Goal: Task Accomplishment & Management: Manage account settings

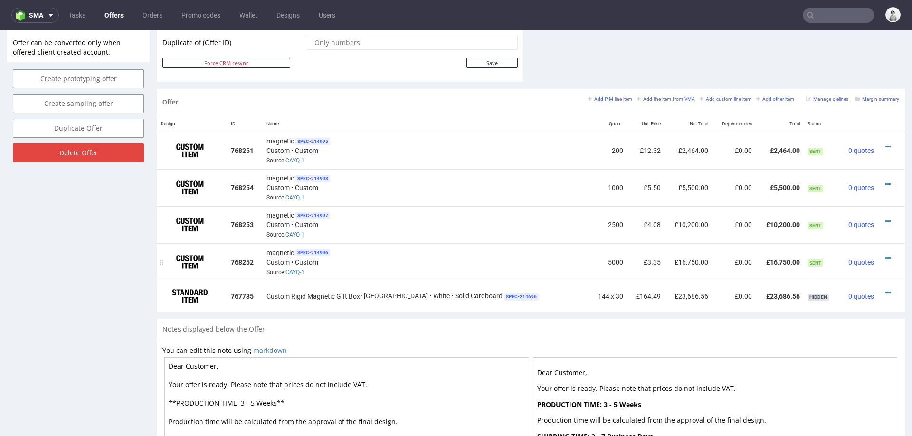
scroll to position [508, 0]
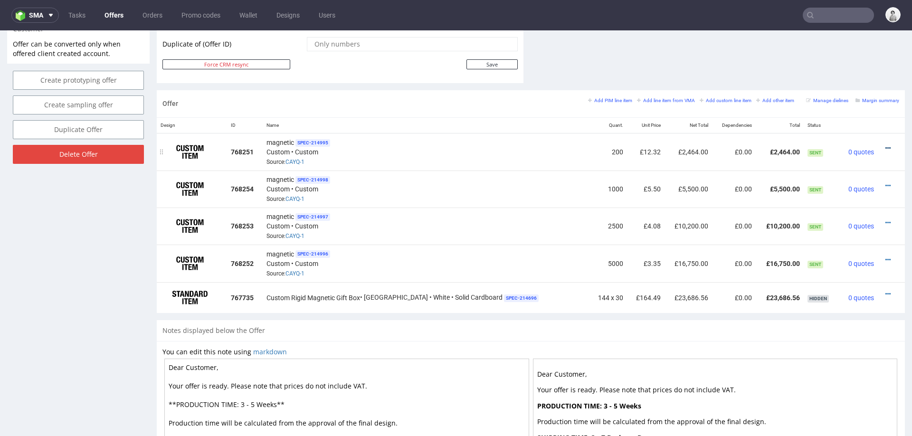
click at [885, 145] on icon at bounding box center [887, 148] width 5 height 7
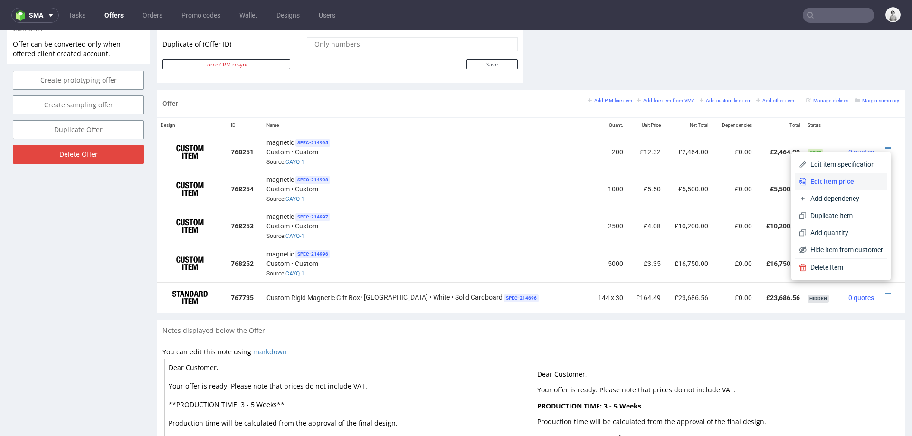
click at [841, 177] on span "Edit item price" at bounding box center [844, 181] width 76 height 9
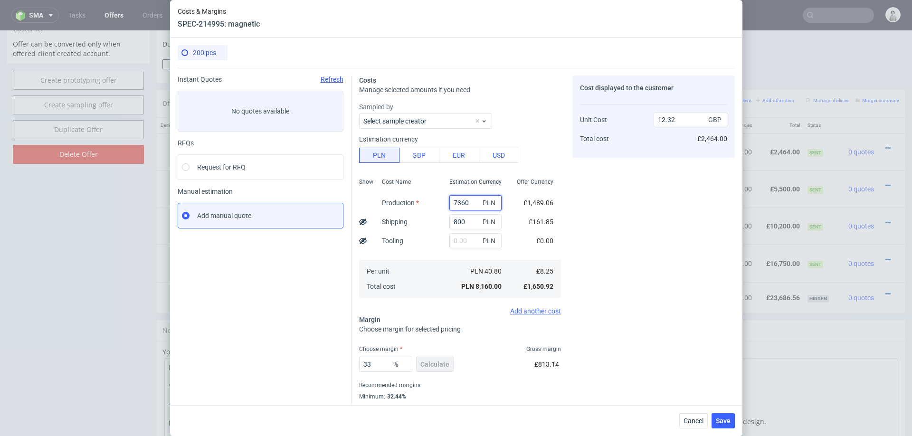
click at [474, 204] on input "7360" at bounding box center [475, 202] width 52 height 15
type input "60"
type input "1.22"
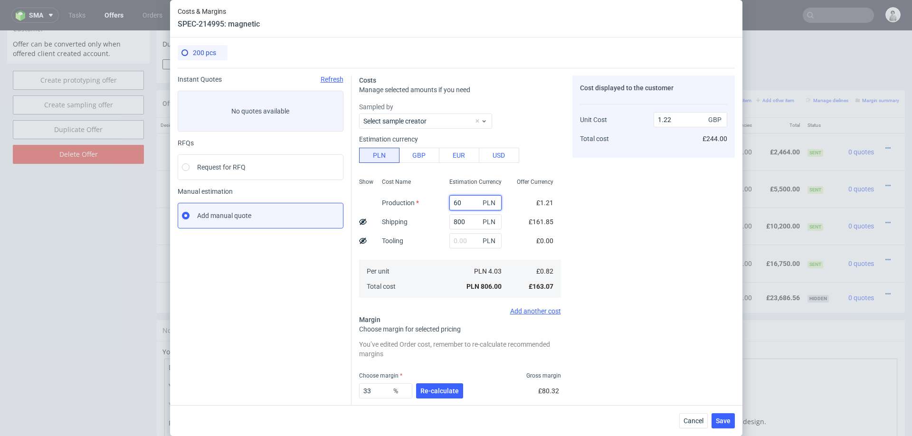
type input "600"
type input "2.11"
type input "6000"
type input "10.27"
type input "6000"
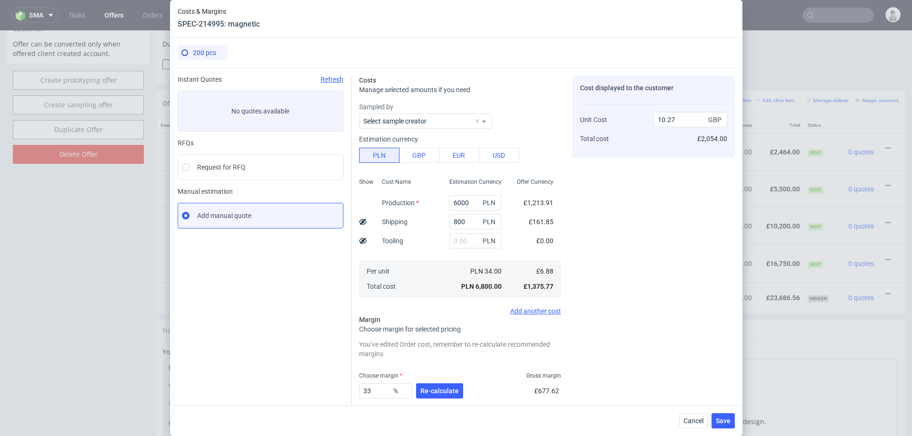
click at [658, 246] on div "Cost displayed to the customer Unit Cost Total cost 10.27 GBP £2,054.00" at bounding box center [653, 263] width 162 height 374
click at [438, 392] on span "Re-calculate" at bounding box center [439, 391] width 38 height 7
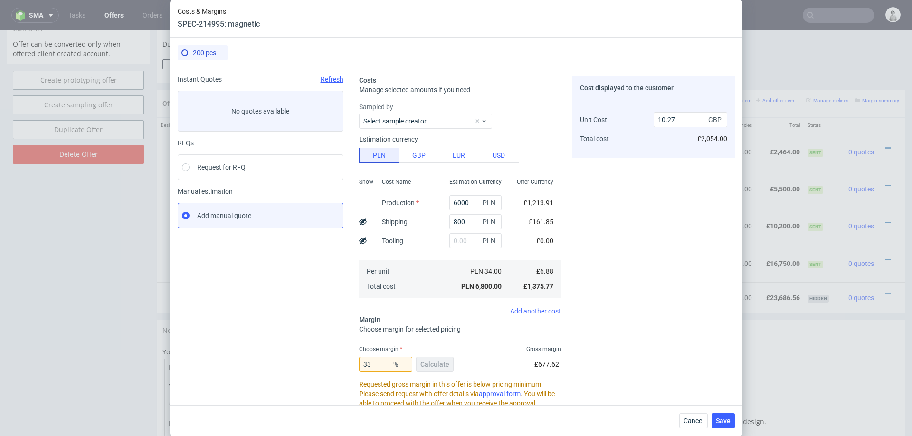
scroll to position [40, 0]
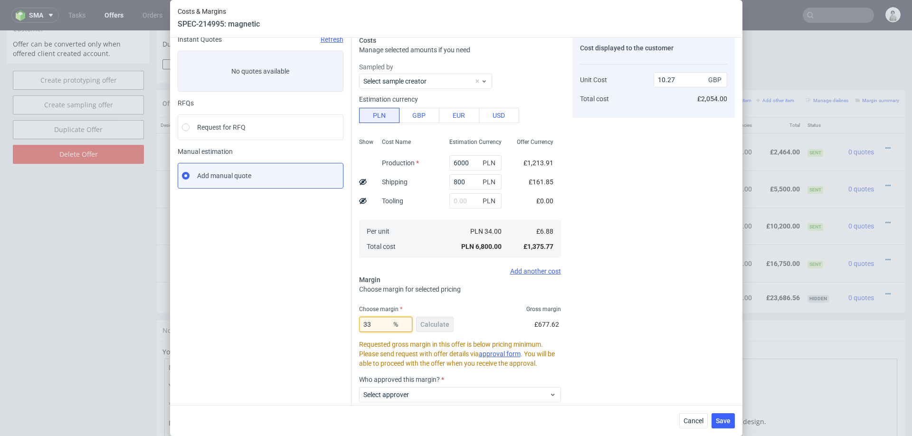
click at [385, 320] on input "33" at bounding box center [385, 324] width 53 height 15
click at [383, 323] on input "33" at bounding box center [385, 324] width 53 height 15
type input "3"
type input "7.09"
type input "35"
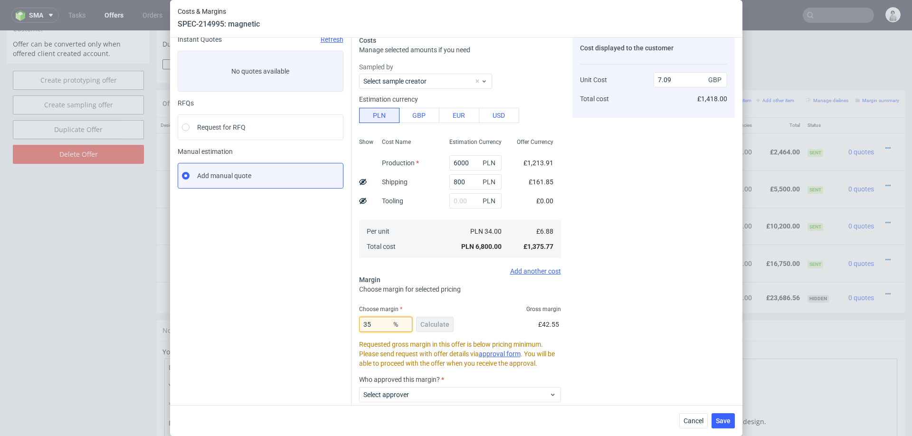
type input "10.58"
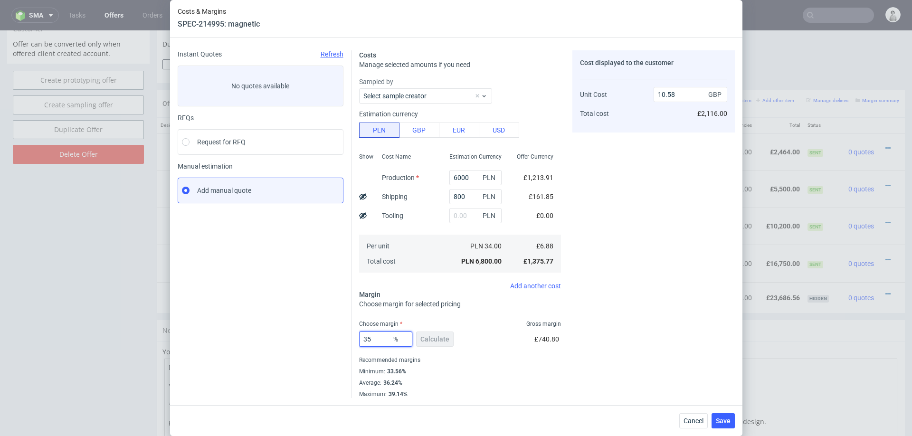
type input "3"
type input "7.09"
type input "34"
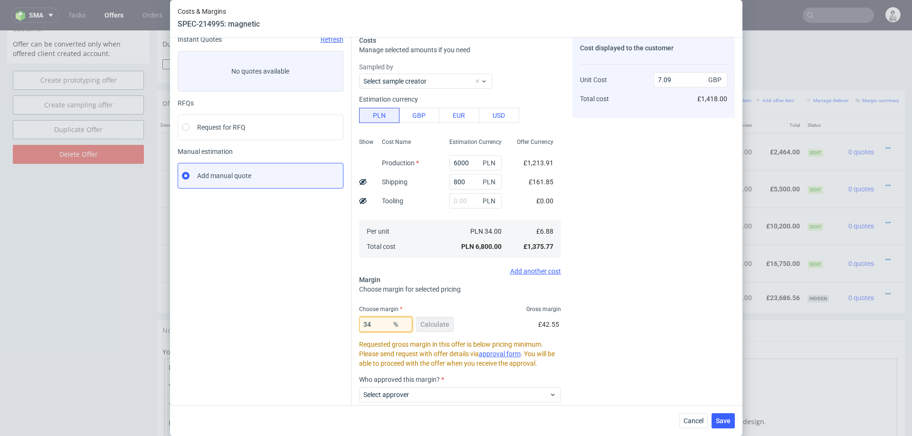
type input "10.42"
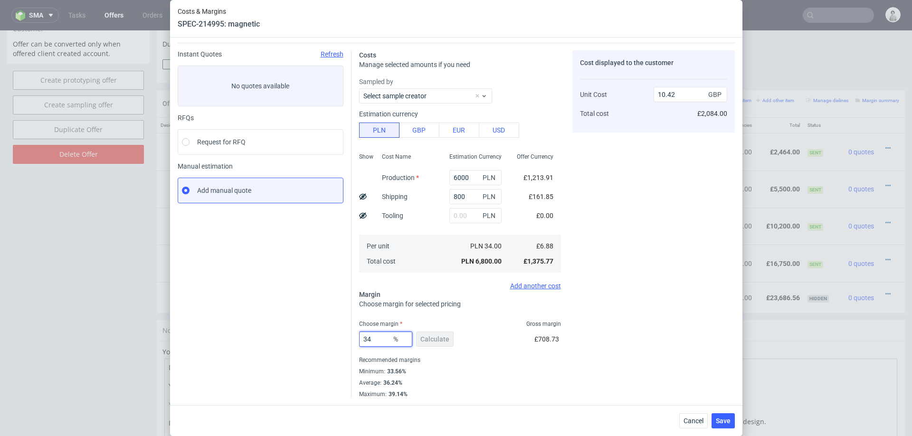
type input "34"
click at [678, 312] on div "Cost displayed to the customer Unit Cost Total cost 10.42 GBP £2,084.00" at bounding box center [653, 224] width 162 height 348
click at [689, 418] on span "Cancel" at bounding box center [693, 420] width 20 height 7
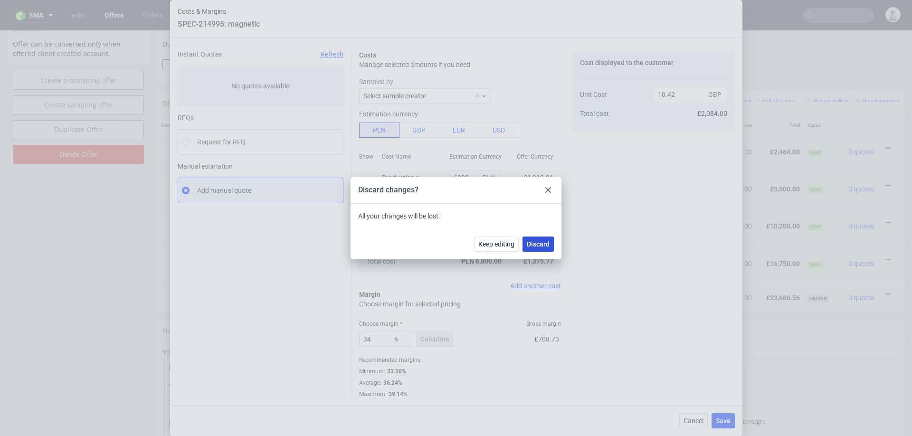
click at [536, 243] on span "Discard" at bounding box center [538, 244] width 23 height 7
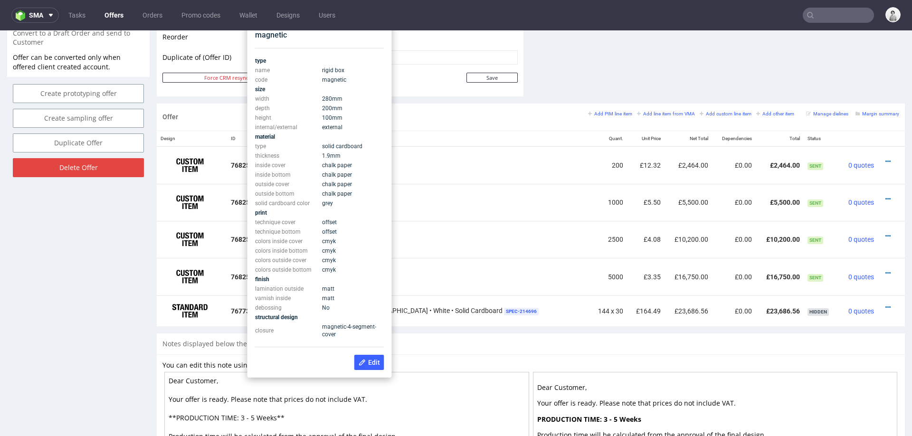
scroll to position [485, 0]
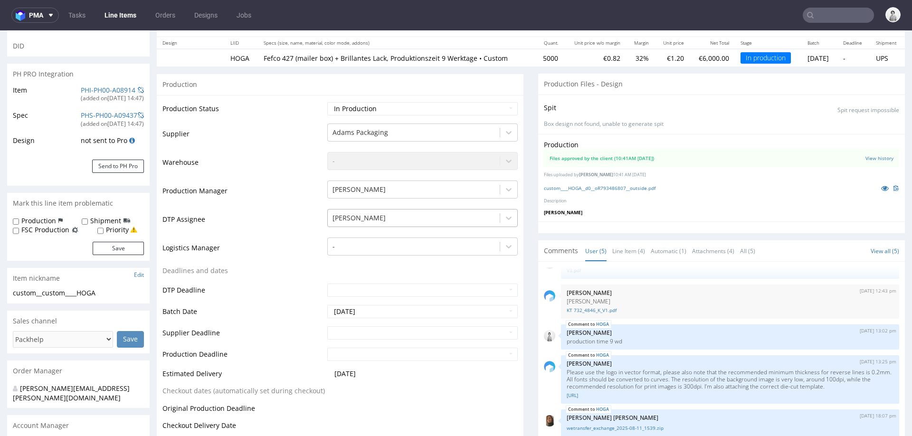
scroll to position [40, 0]
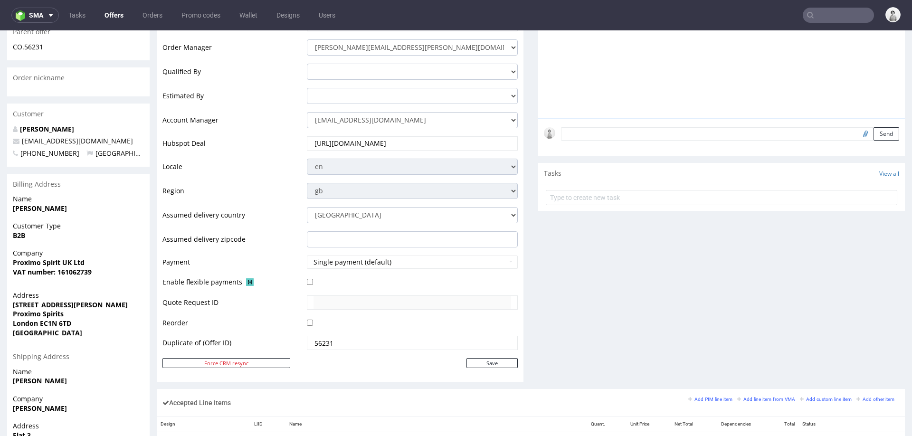
click at [714, 266] on div "Comments User (1) Automatic (0) Attachments (0) All (1) View all (1) [DATE] 09:…" at bounding box center [721, 152] width 367 height 473
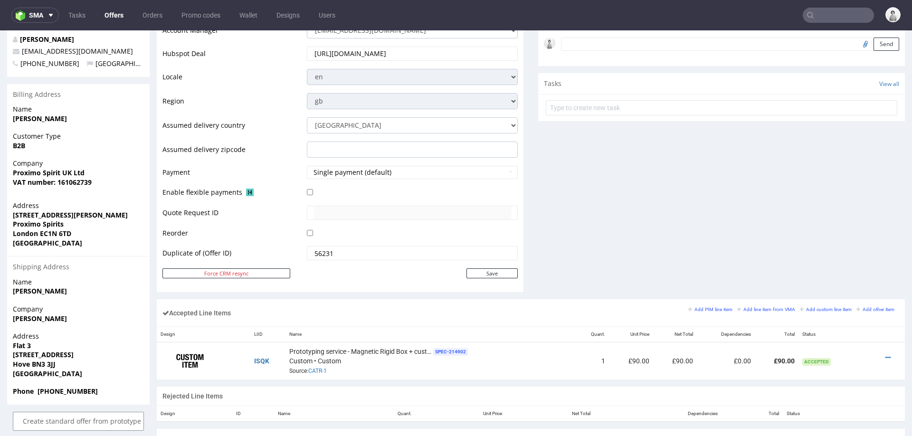
scroll to position [350, 0]
